Goal: Check status

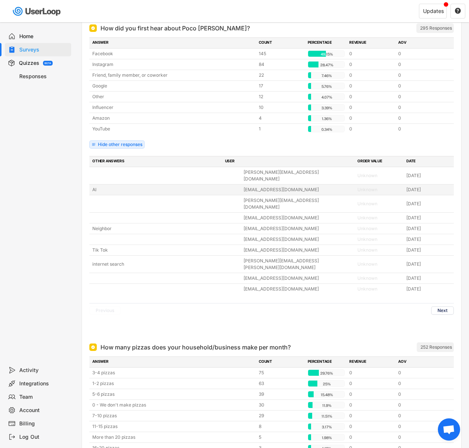
scroll to position [108, 0]
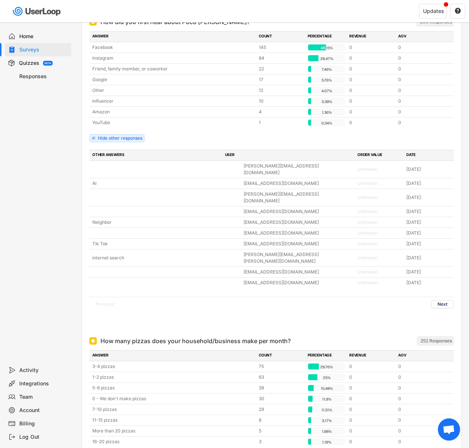
click at [447, 300] on button "Next" at bounding box center [442, 304] width 23 height 8
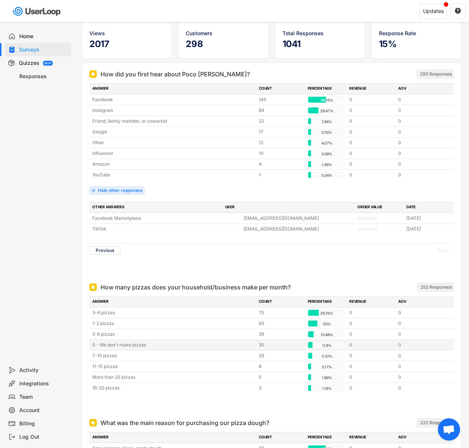
scroll to position [0, 0]
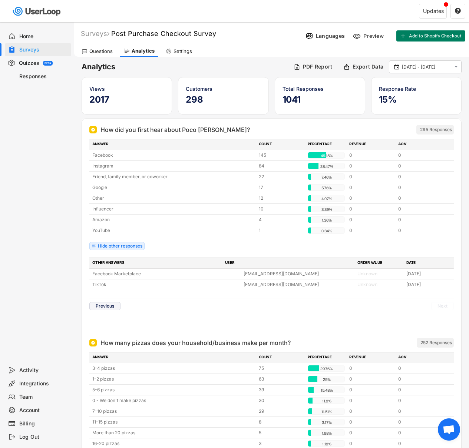
click at [105, 304] on button "Previous" at bounding box center [104, 306] width 31 height 8
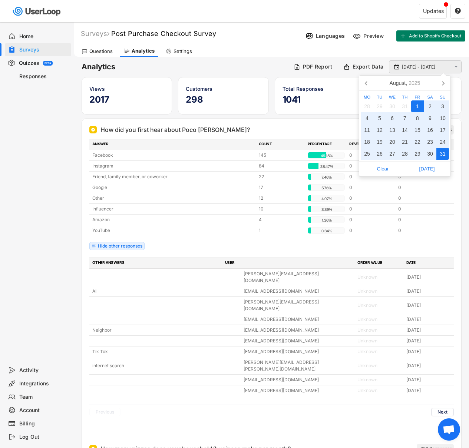
click at [426, 68] on input "[DATE] - [DATE]" at bounding box center [426, 66] width 49 height 7
click at [441, 85] on icon at bounding box center [443, 83] width 12 height 12
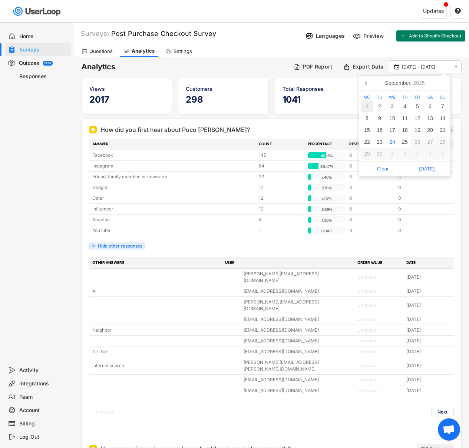
click at [364, 105] on div "1" at bounding box center [367, 106] width 13 height 12
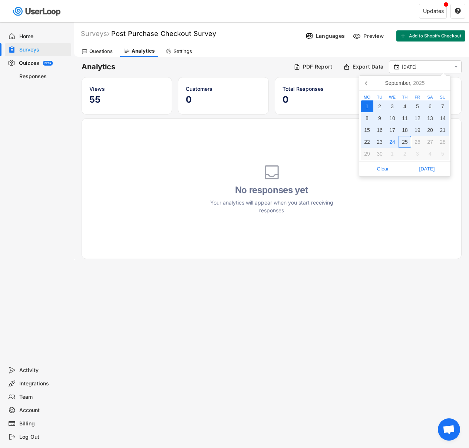
click at [402, 142] on div "25" at bounding box center [405, 142] width 13 height 12
type input "[DATE] - [DATE]"
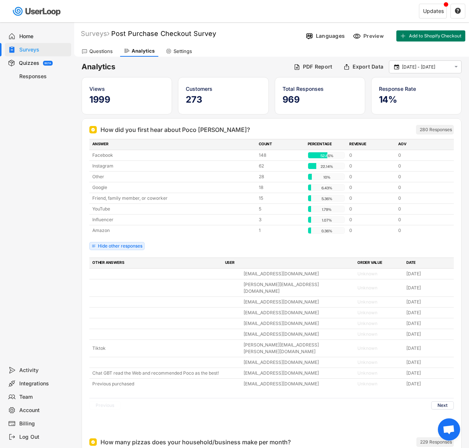
click at [55, 190] on div "Home Surveys Quizzes BETA Responses" at bounding box center [37, 192] width 74 height 341
drag, startPoint x: 78, startPoint y: 189, endPoint x: 61, endPoint y: 167, distance: 27.5
click at [61, 167] on body "Welcome, [PERSON_NAME]  Last 30 days SURVEYS 2 RESPONSES 1,244 Your surveys Cu…" at bounding box center [234, 224] width 469 height 448
drag, startPoint x: 56, startPoint y: 169, endPoint x: 52, endPoint y: 156, distance: 13.6
click at [52, 156] on div "Home Surveys Quizzes BETA Responses" at bounding box center [37, 192] width 74 height 341
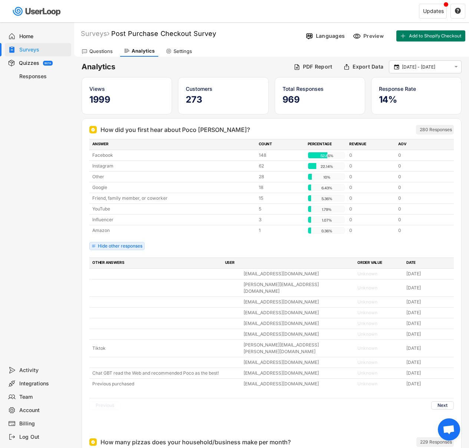
drag, startPoint x: 53, startPoint y: 185, endPoint x: 43, endPoint y: 169, distance: 18.9
click at [43, 169] on div "Home Surveys Quizzes BETA Responses" at bounding box center [37, 192] width 74 height 341
